Goal: Task Accomplishment & Management: Complete application form

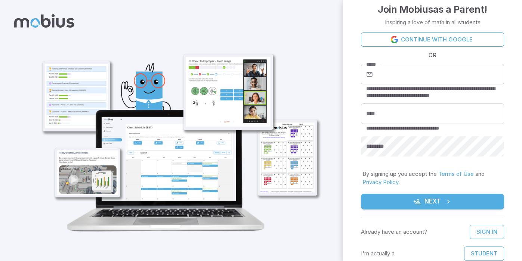
scroll to position [9, 0]
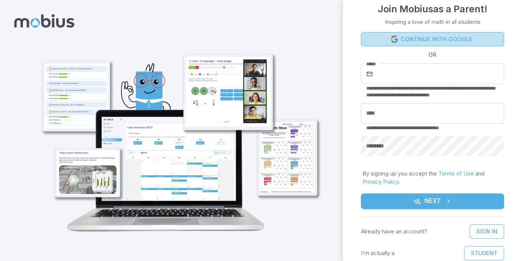
click at [463, 41] on link "Continue with Google" at bounding box center [432, 39] width 143 height 14
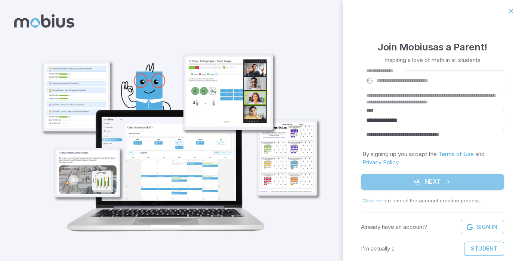
click at [429, 183] on button "Next" at bounding box center [432, 182] width 143 height 16
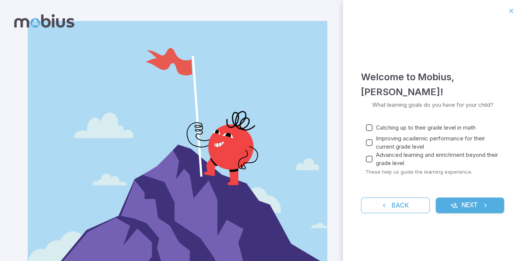
click at [379, 130] on span "Catching up to their grade level in math" at bounding box center [426, 128] width 100 height 8
click at [377, 137] on span "Improving academic performance for their current grade level" at bounding box center [437, 142] width 122 height 16
click at [377, 159] on span "Advanced learning and enrichment beyond their grade level" at bounding box center [437, 159] width 122 height 16
click at [498, 207] on button "Next" at bounding box center [469, 206] width 69 height 16
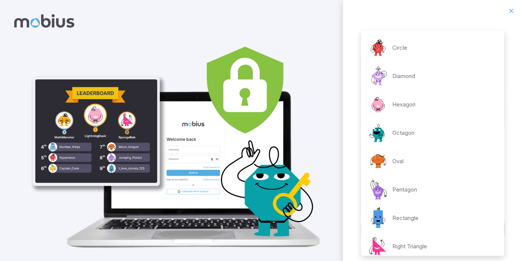
click at [398, 156] on body "**********" at bounding box center [261, 138] width 522 height 277
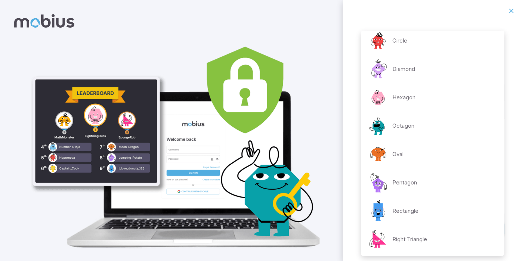
scroll to position [7, 0]
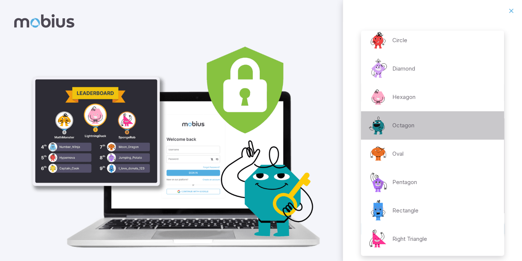
click at [407, 129] on p "Octagon" at bounding box center [403, 125] width 22 height 8
type input "**********"
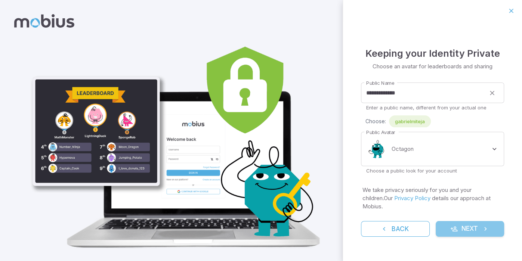
click at [462, 223] on button "Next" at bounding box center [469, 229] width 69 height 16
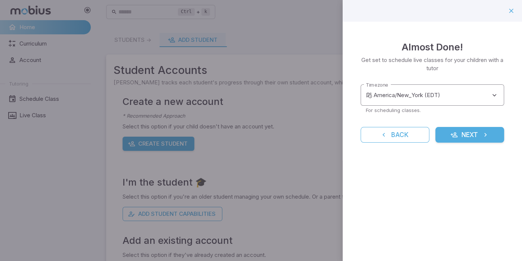
click at [428, 97] on body "**********" at bounding box center [261, 148] width 522 height 296
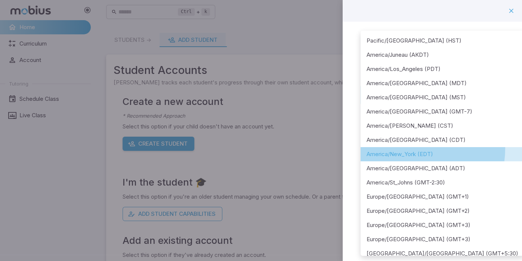
click at [407, 148] on li "America/New_York (EDT)" at bounding box center [442, 154] width 164 height 14
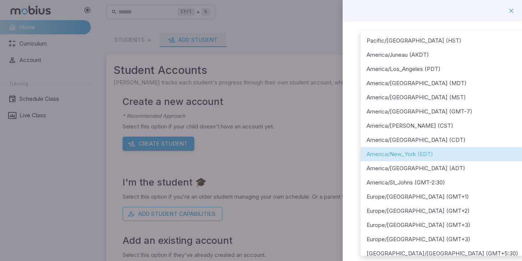
click at [452, 103] on body "**********" at bounding box center [261, 148] width 522 height 296
click at [432, 174] on li "America/[GEOGRAPHIC_DATA] (ADT)" at bounding box center [442, 168] width 164 height 14
type input "**********"
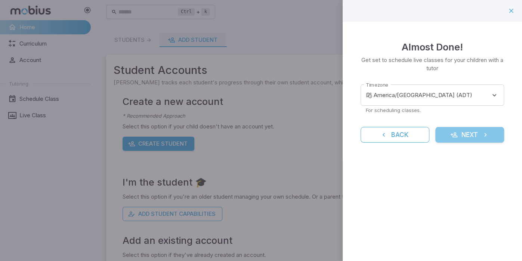
click at [457, 137] on button "Next" at bounding box center [469, 135] width 69 height 16
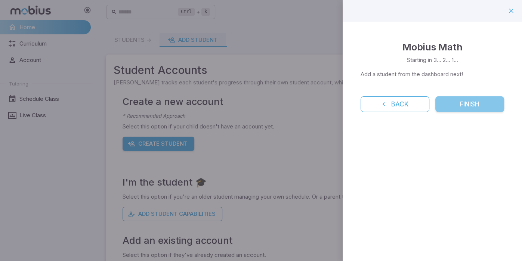
click at [461, 109] on button "Finish" at bounding box center [469, 104] width 69 height 16
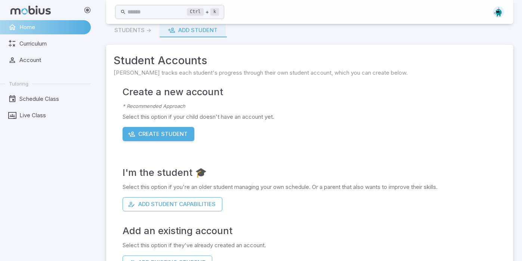
scroll to position [34, 0]
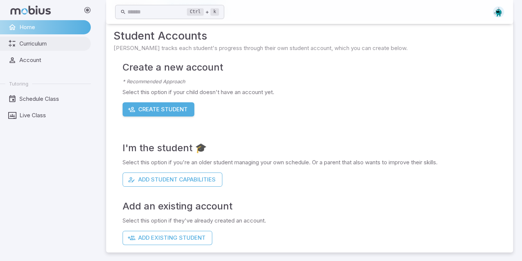
click at [48, 47] on span "Curriculum" at bounding box center [52, 44] width 66 height 8
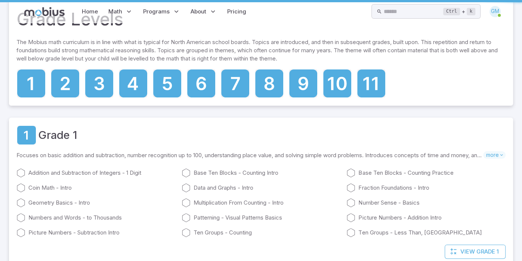
scroll to position [0, 0]
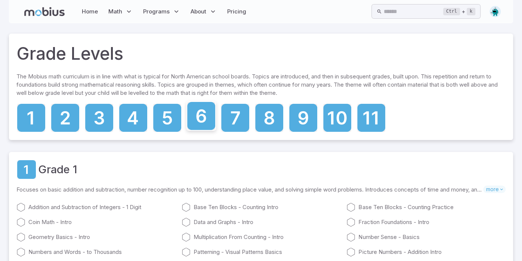
click at [207, 116] on icon at bounding box center [201, 116] width 28 height 28
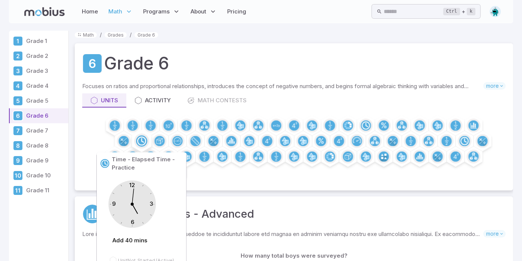
click at [141, 143] on circle at bounding box center [141, 141] width 11 height 11
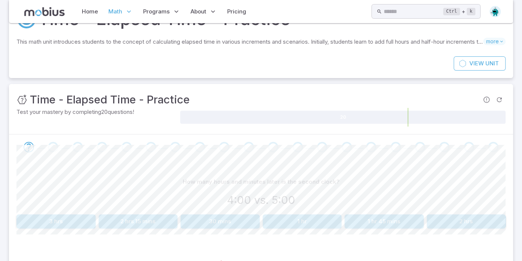
scroll to position [70, 0]
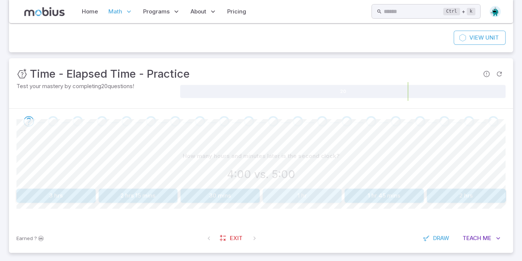
click at [298, 199] on button "1 hr" at bounding box center [301, 196] width 79 height 14
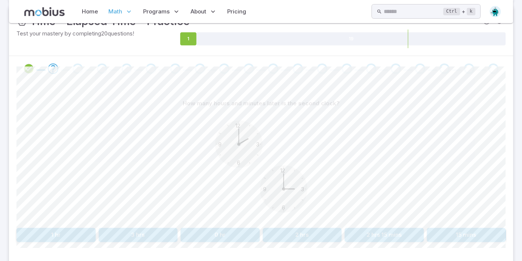
scroll to position [124, 0]
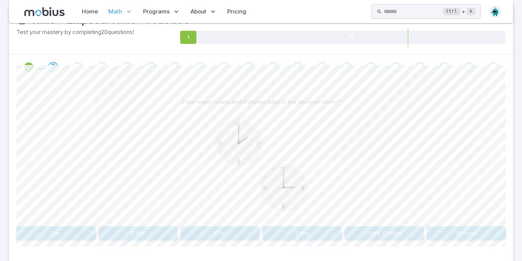
click at [405, 239] on button "2 hrs 15 mins" at bounding box center [383, 233] width 79 height 14
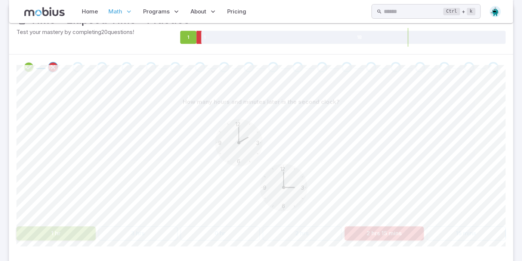
scroll to position [75, 0]
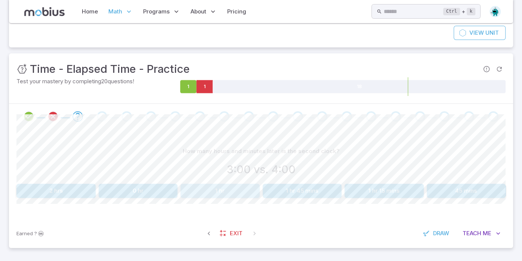
click at [221, 188] on button "1 hr" at bounding box center [219, 191] width 79 height 14
click at [159, 197] on button "1 hr" at bounding box center [138, 191] width 79 height 14
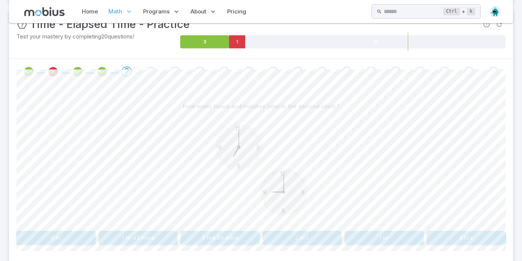
scroll to position [121, 0]
click at [131, 238] on button "1 hr 45 mins" at bounding box center [138, 237] width 79 height 14
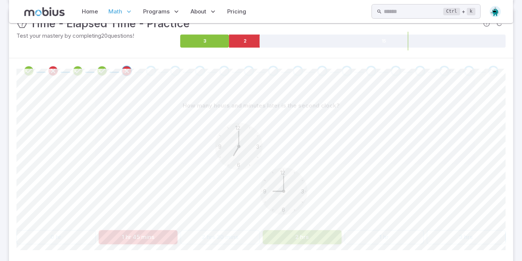
scroll to position [75, 0]
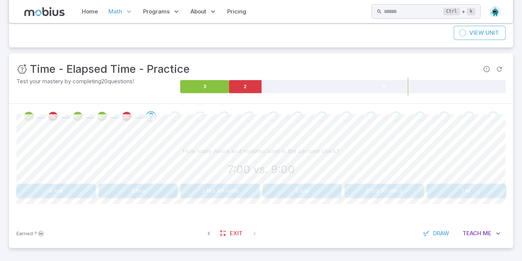
click at [158, 189] on button "2 hrs" at bounding box center [138, 191] width 79 height 14
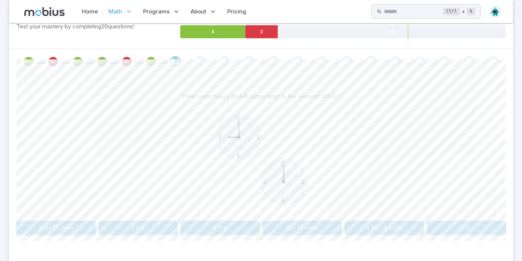
scroll to position [152, 0]
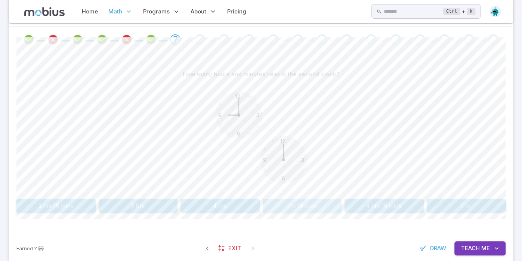
click at [302, 202] on button "1 hr 15 mins" at bounding box center [301, 206] width 79 height 14
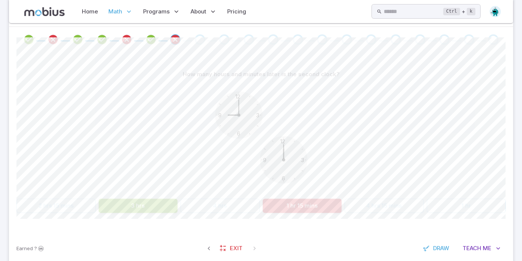
scroll to position [75, 0]
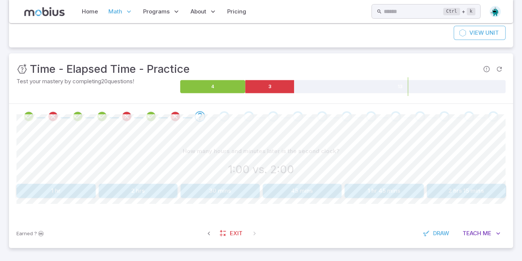
click at [60, 189] on button "1 hr" at bounding box center [55, 191] width 79 height 14
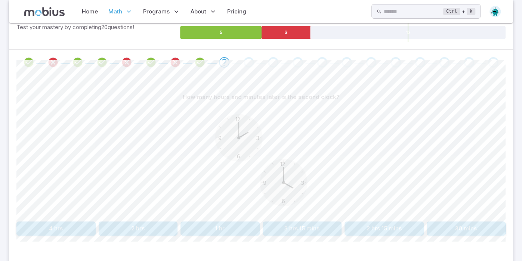
scroll to position [132, 0]
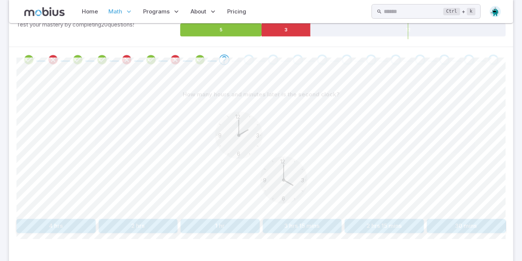
click at [229, 220] on button "1 hr" at bounding box center [219, 226] width 79 height 14
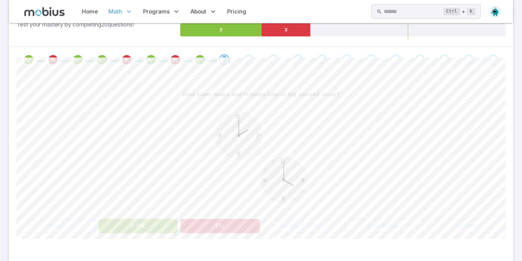
click at [163, 223] on button "2 hrs" at bounding box center [138, 226] width 79 height 14
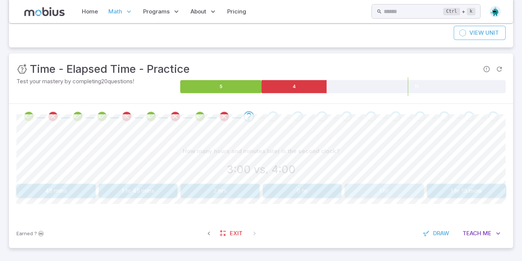
click at [365, 185] on button "1 hr" at bounding box center [383, 191] width 79 height 14
click at [76, 191] on button "2 hrs" at bounding box center [55, 191] width 79 height 14
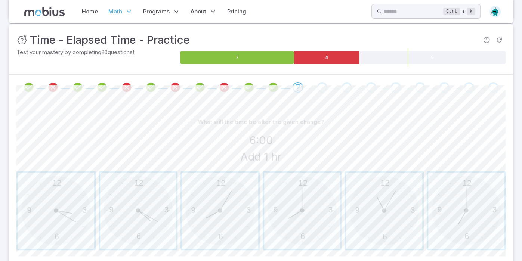
scroll to position [114, 0]
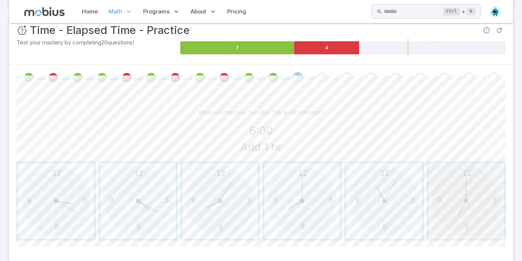
click at [461, 208] on span "button" at bounding box center [466, 201] width 76 height 76
click at [64, 183] on span "button" at bounding box center [56, 201] width 76 height 76
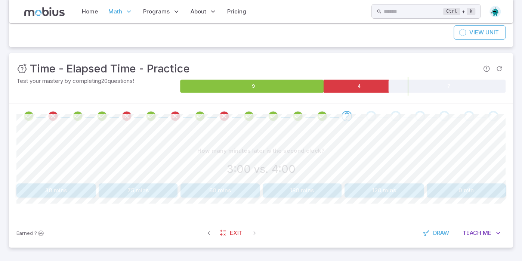
scroll to position [75, 0]
click at [245, 187] on button "60 mins" at bounding box center [219, 191] width 79 height 14
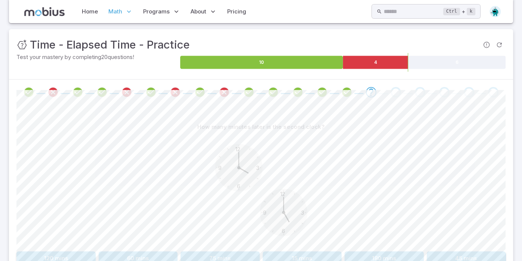
scroll to position [114, 0]
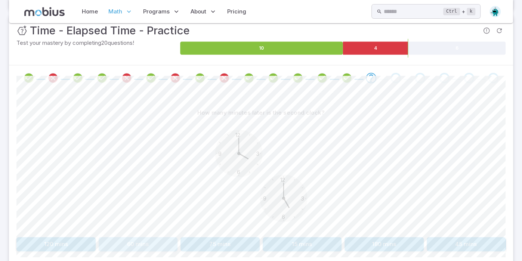
click at [153, 248] on button "60 mins" at bounding box center [138, 244] width 79 height 14
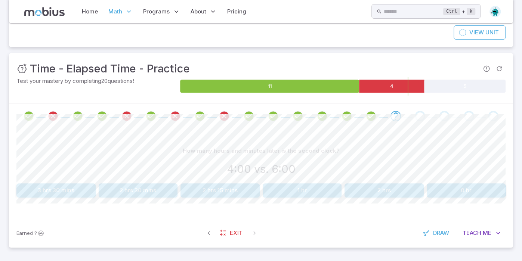
scroll to position [75, 0]
click at [404, 194] on button "2 hrs" at bounding box center [383, 191] width 79 height 14
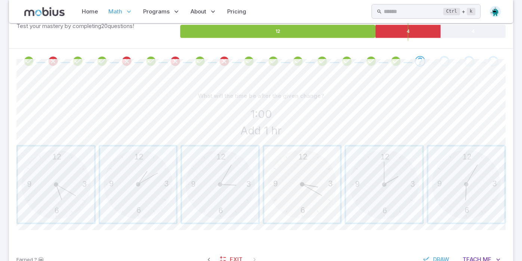
scroll to position [132, 0]
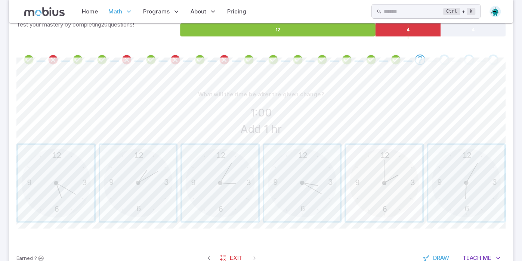
click at [399, 181] on span "button" at bounding box center [384, 183] width 76 height 76
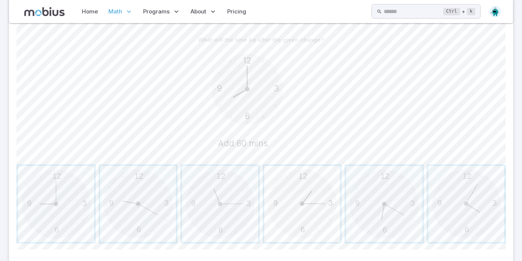
scroll to position [191, 0]
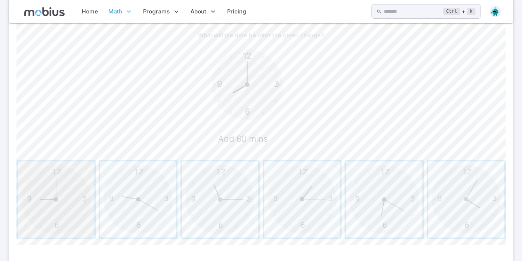
click at [52, 193] on span "button" at bounding box center [56, 199] width 76 height 76
click at [75, 188] on span "button" at bounding box center [56, 199] width 76 height 76
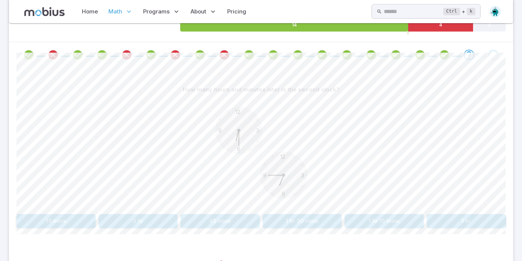
scroll to position [137, 0]
click at [285, 218] on button "1 hr 30 mins" at bounding box center [301, 221] width 79 height 14
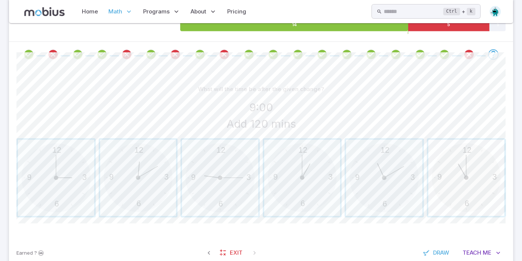
click at [492, 177] on span "button" at bounding box center [466, 178] width 76 height 76
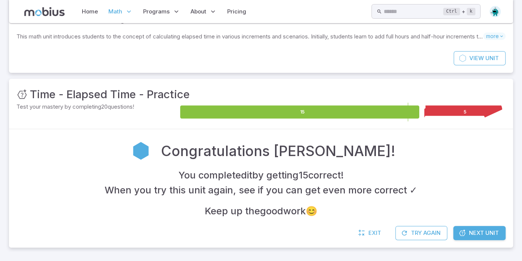
scroll to position [49, 0]
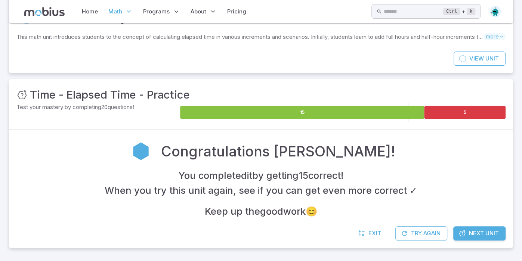
click at [165, 71] on div "View Unit" at bounding box center [261, 63] width 504 height 22
